Goal: Manage account settings

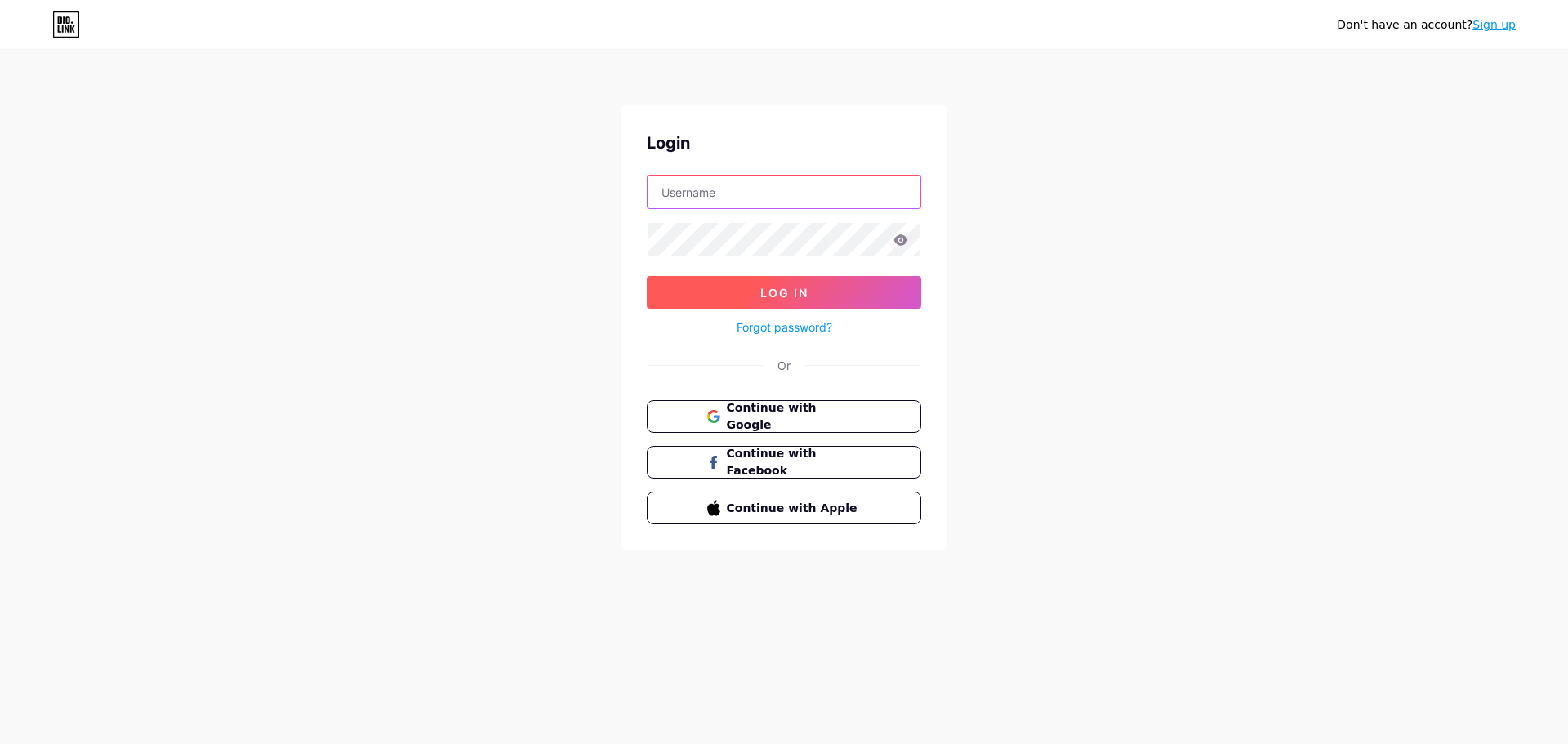
type input "[PERSON_NAME][EMAIL_ADDRESS][DOMAIN_NAME]"
click at [794, 294] on span "Log In" at bounding box center [784, 293] width 48 height 14
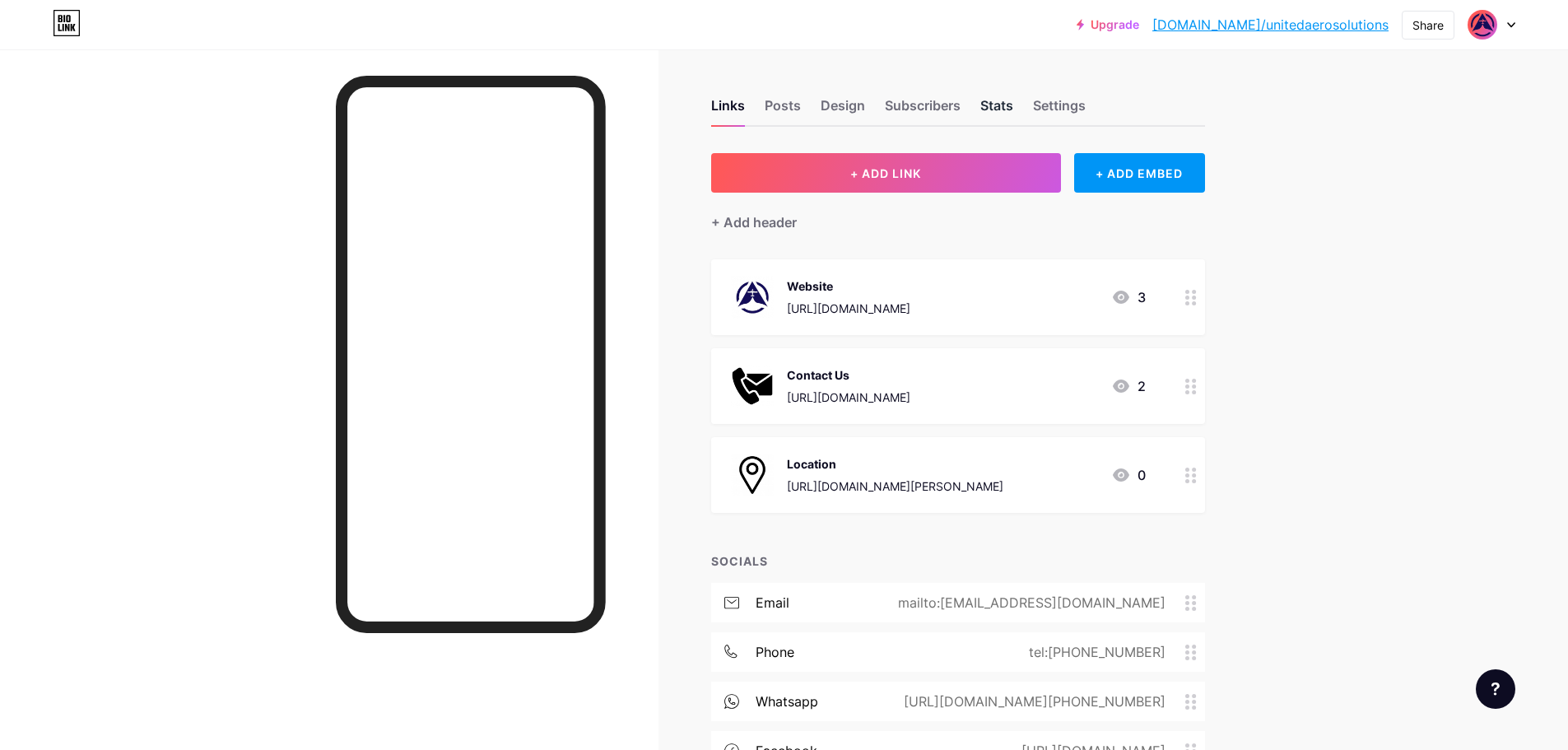
click at [1008, 98] on div "Stats" at bounding box center [996, 111] width 33 height 30
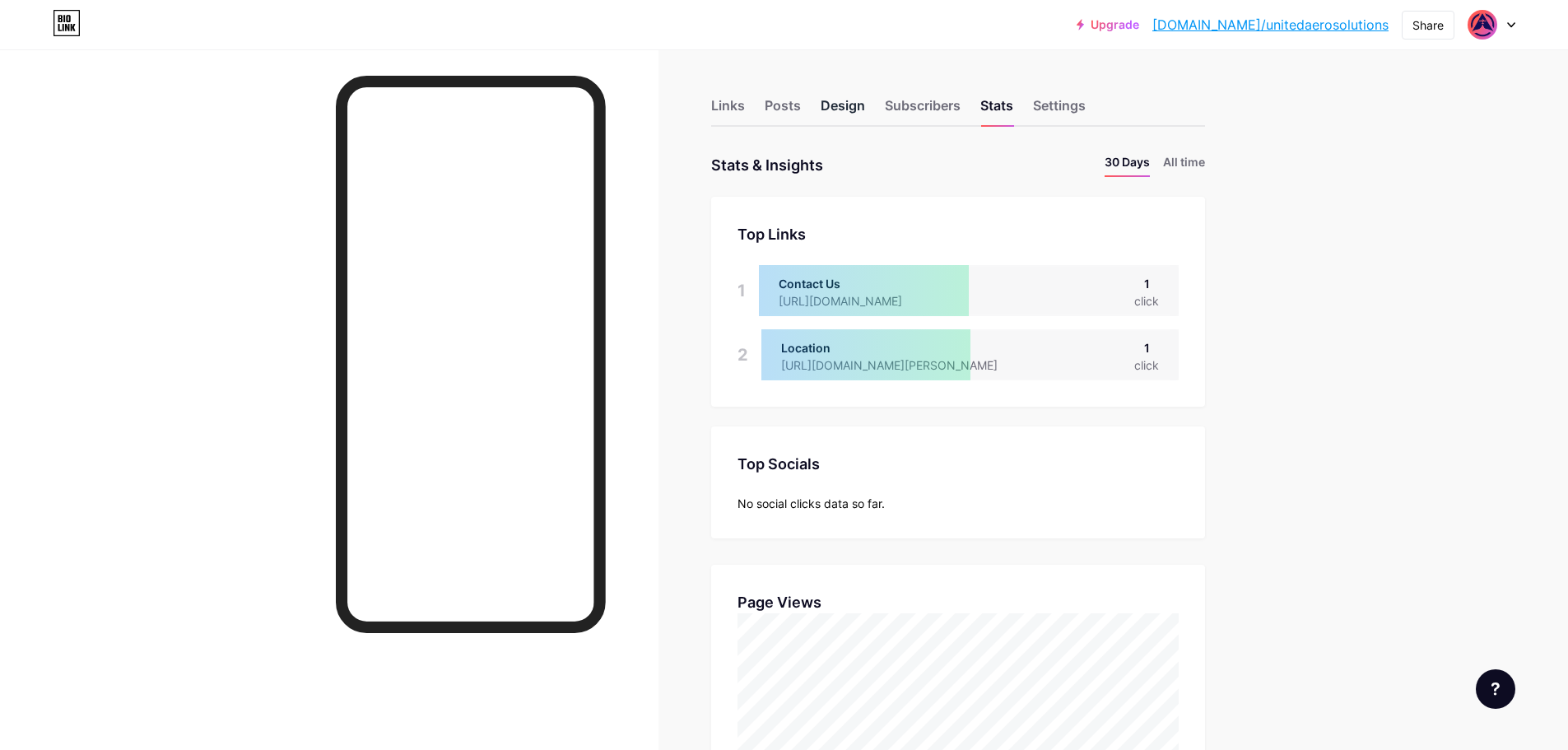
click at [850, 100] on div "Design" at bounding box center [842, 111] width 45 height 30
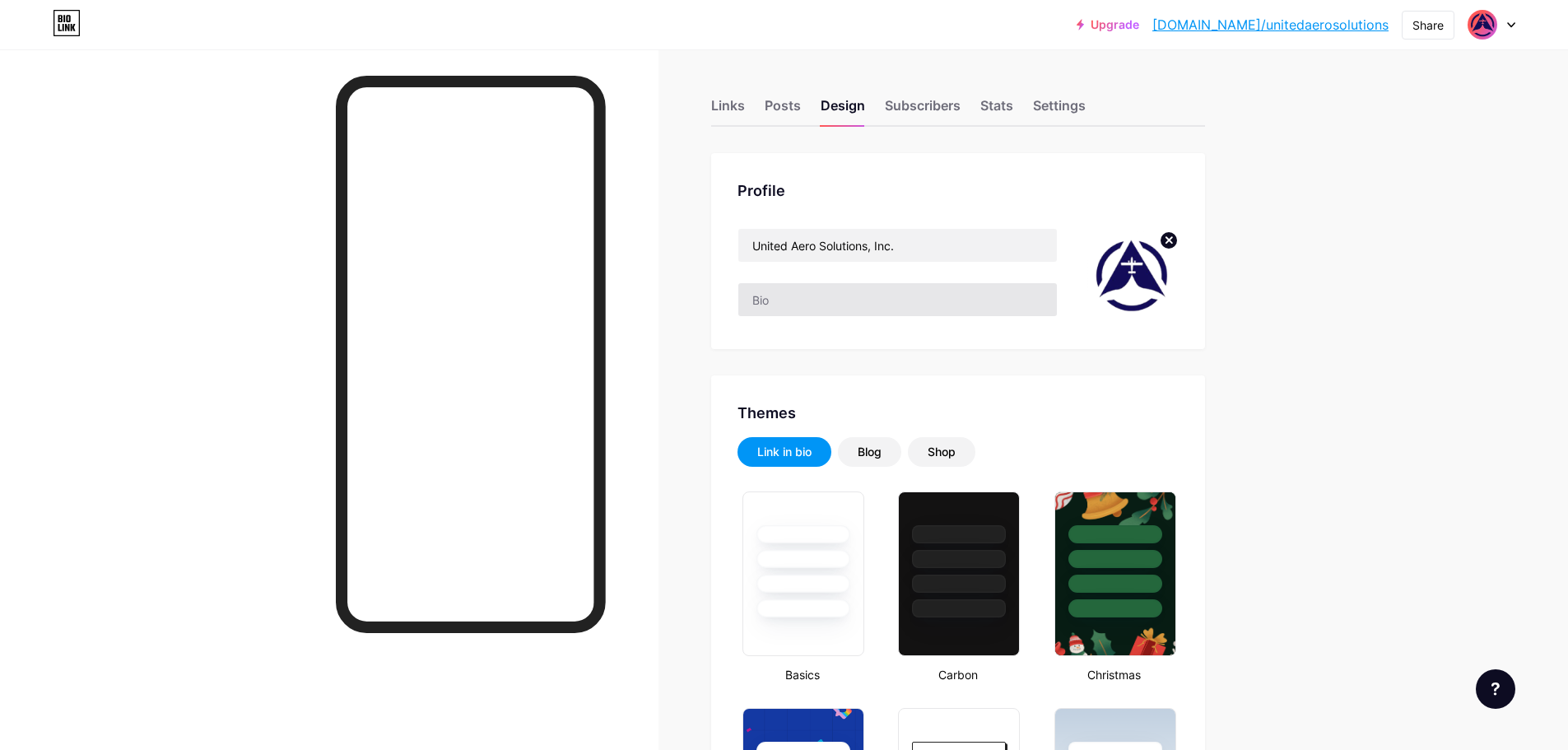
type input "#ffffff"
type input "#130c58"
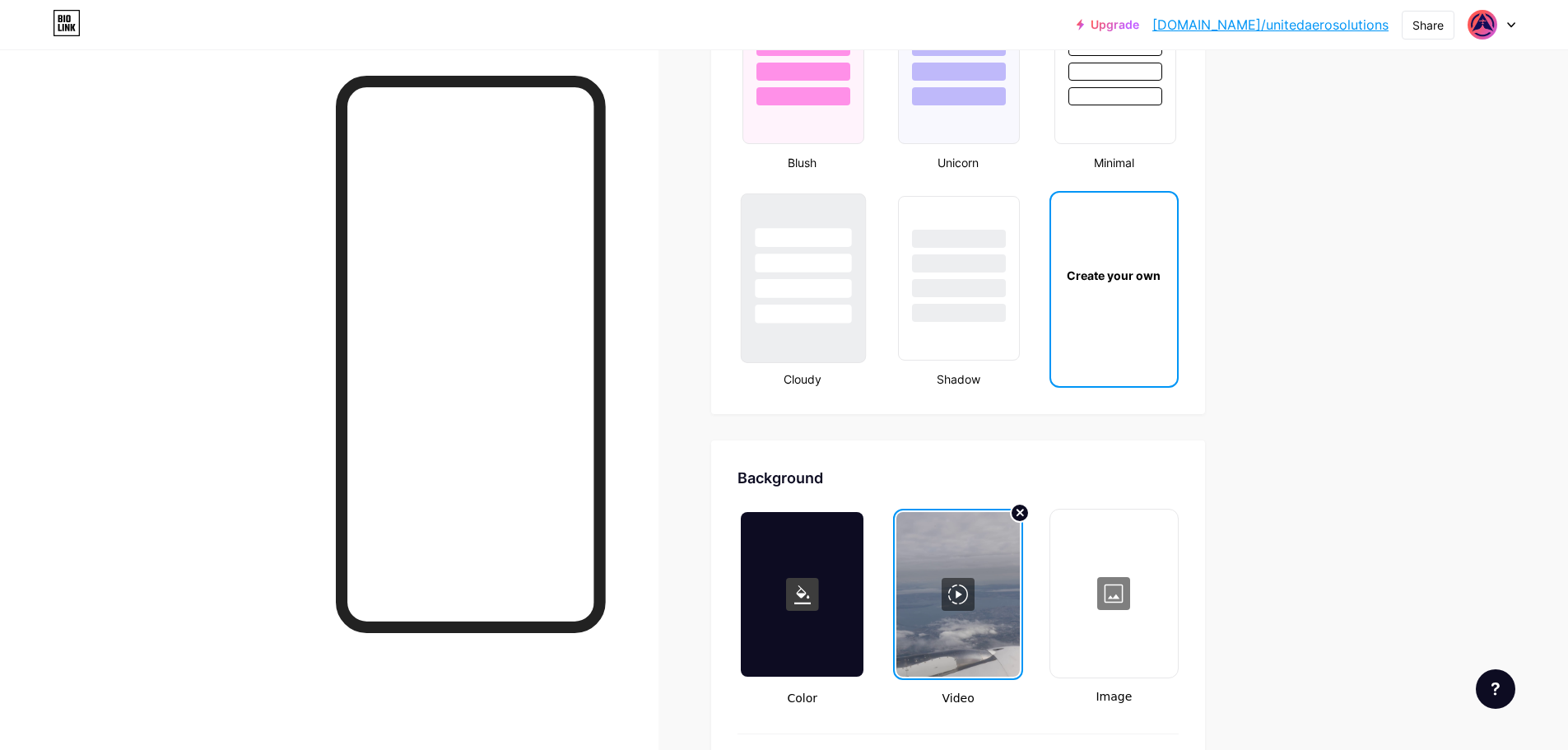
scroll to position [2140, 0]
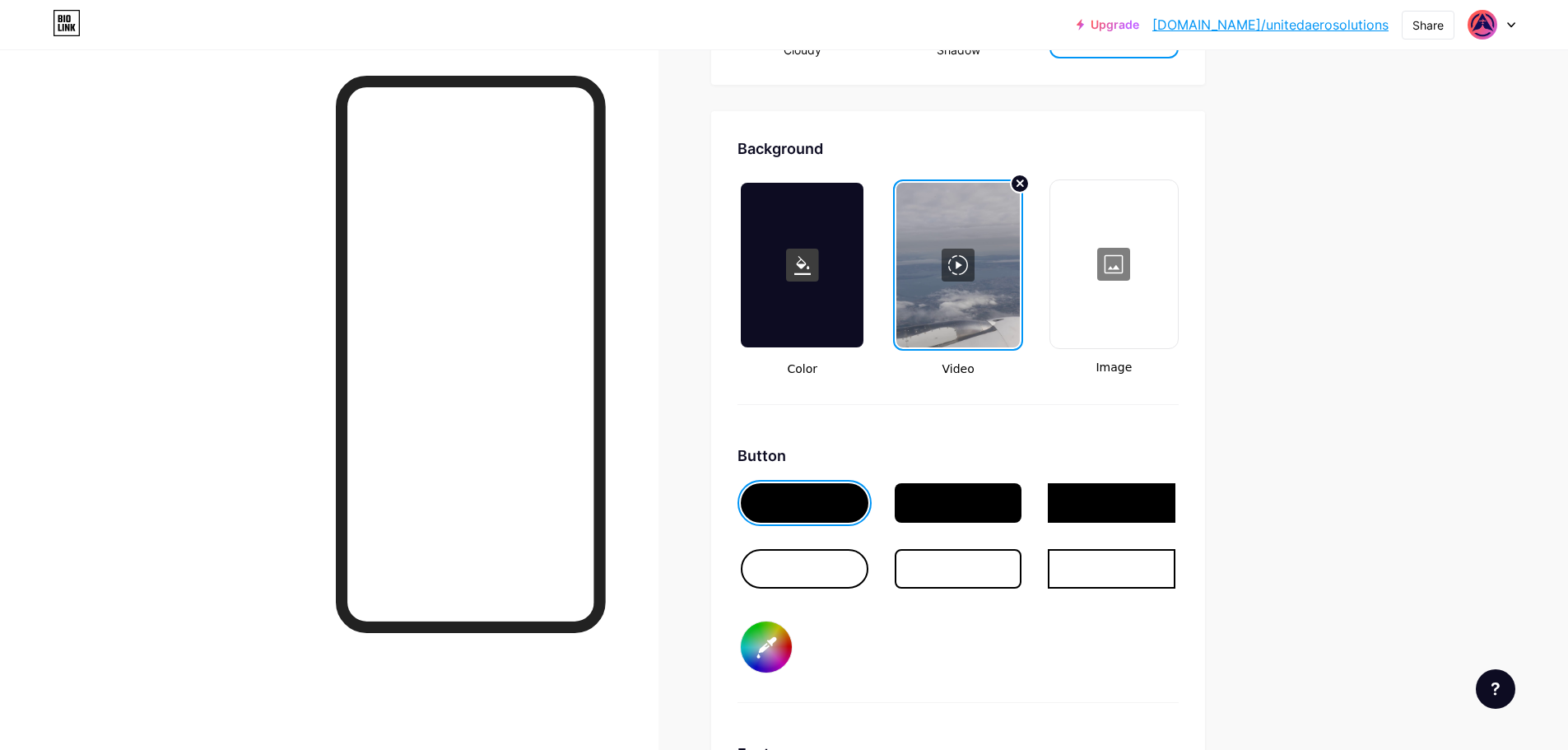
click at [846, 572] on div at bounding box center [804, 568] width 128 height 40
click at [837, 517] on div at bounding box center [804, 502] width 128 height 40
click at [944, 509] on div at bounding box center [958, 502] width 128 height 40
click at [846, 501] on div at bounding box center [804, 502] width 128 height 40
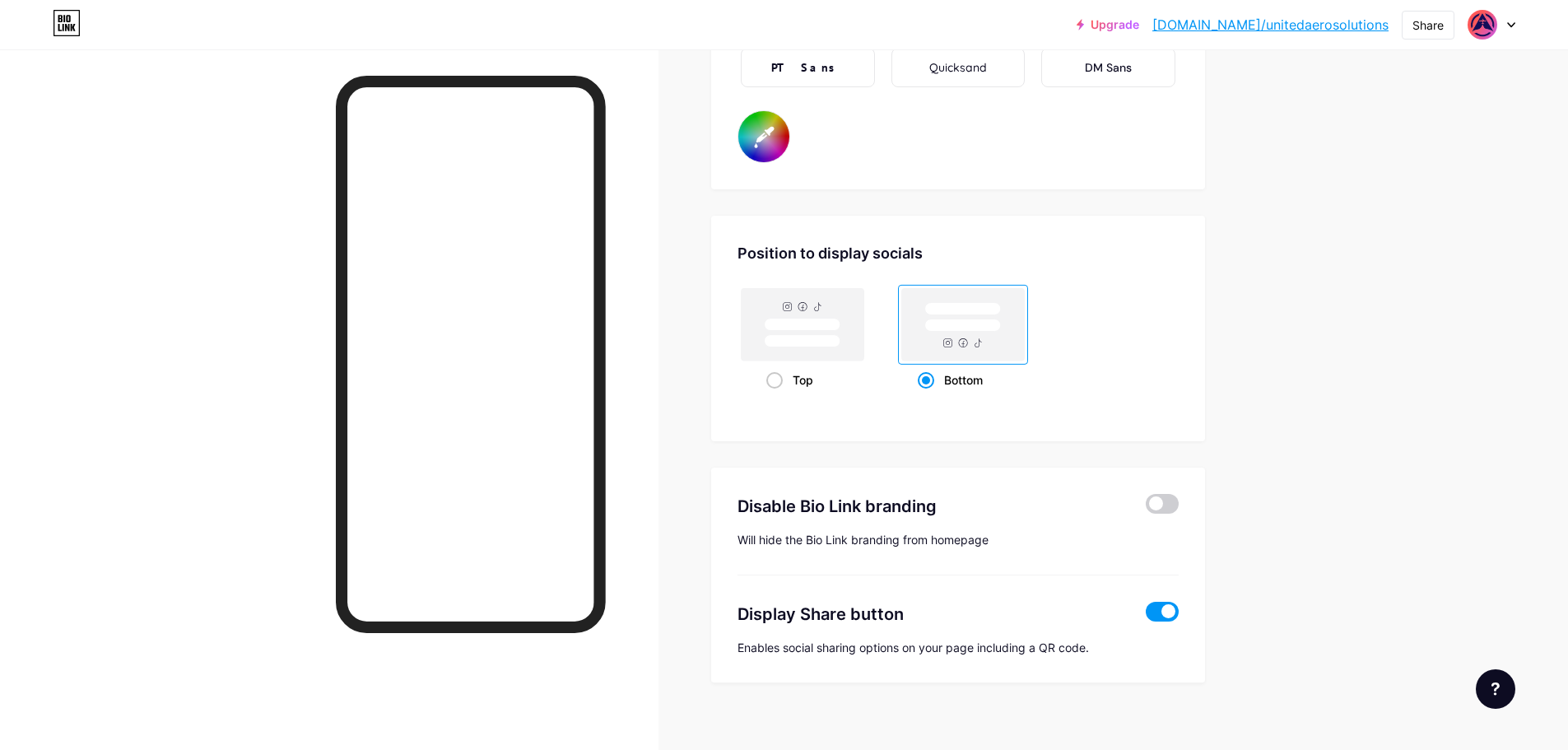
scroll to position [3020, 0]
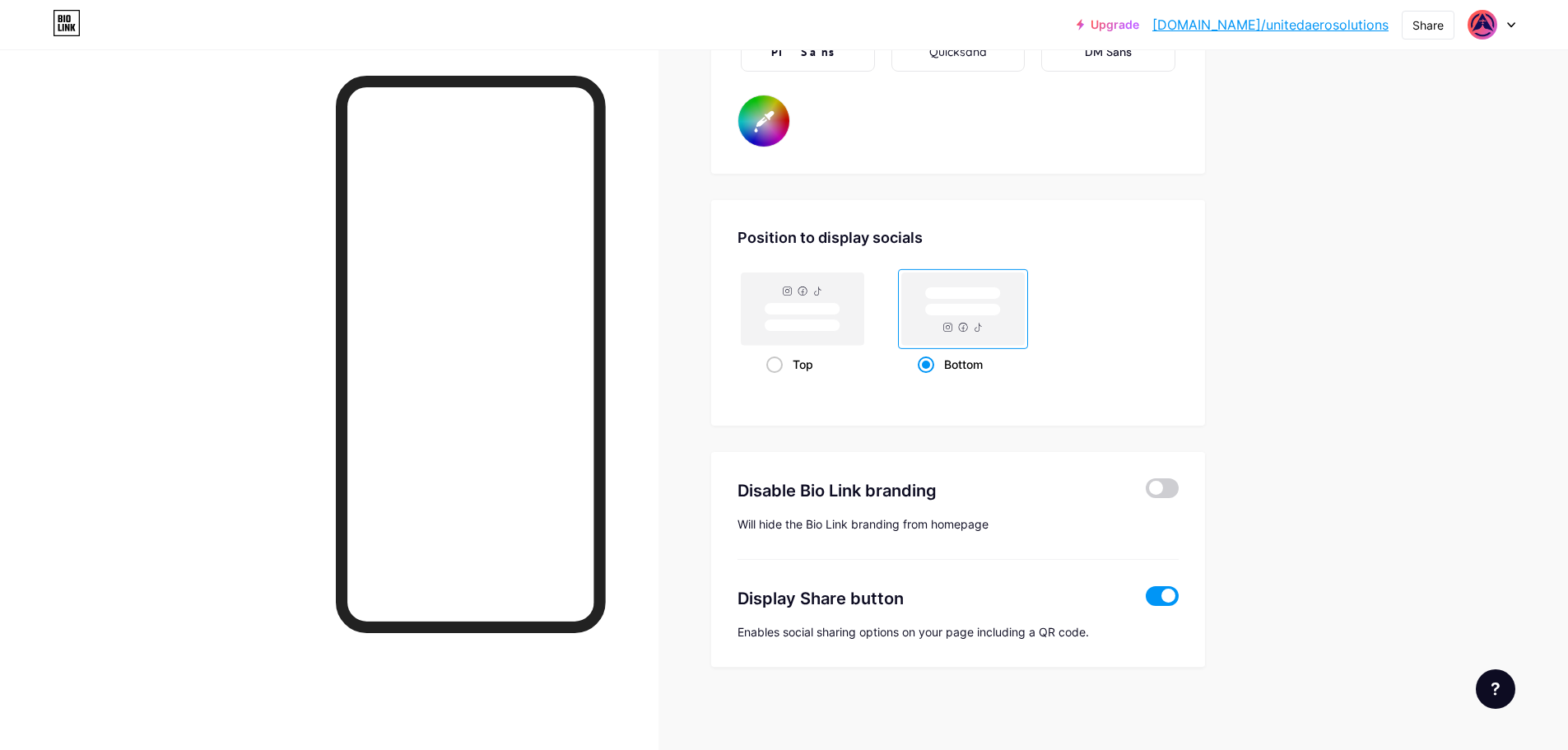
click at [1318, 27] on link "[DOMAIN_NAME]/unitedaerosolutions" at bounding box center [1270, 25] width 237 height 19
